Goal: Task Accomplishment & Management: Use online tool/utility

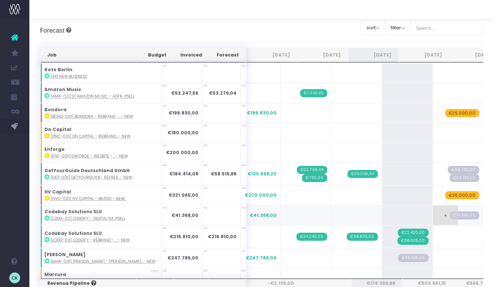
scroll to position [116, 0]
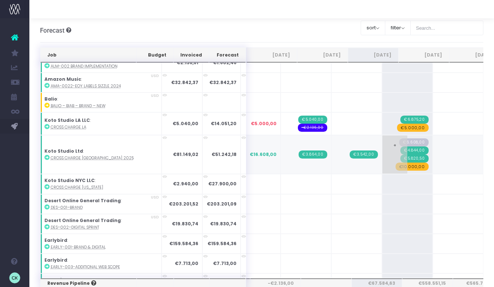
click at [395, 163] on span "€10.000,00" at bounding box center [411, 167] width 33 height 8
click at [395, 164] on span "€10.000,00" at bounding box center [411, 167] width 33 height 8
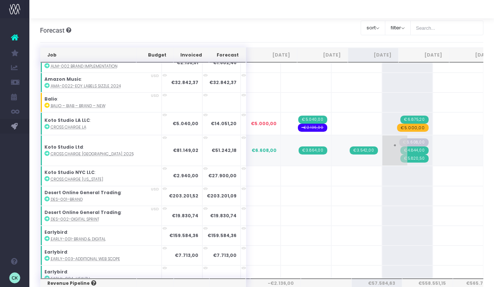
click at [399, 140] on span "€6.608,00" at bounding box center [413, 142] width 29 height 8
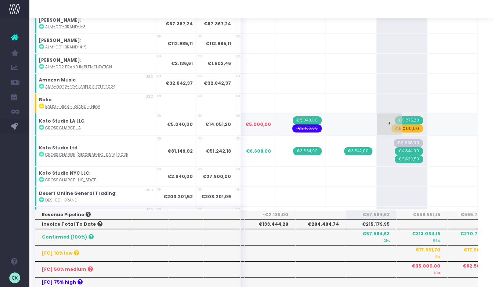
click at [391, 126] on span "€5.000,00" at bounding box center [406, 128] width 31 height 8
